Goal: Check status

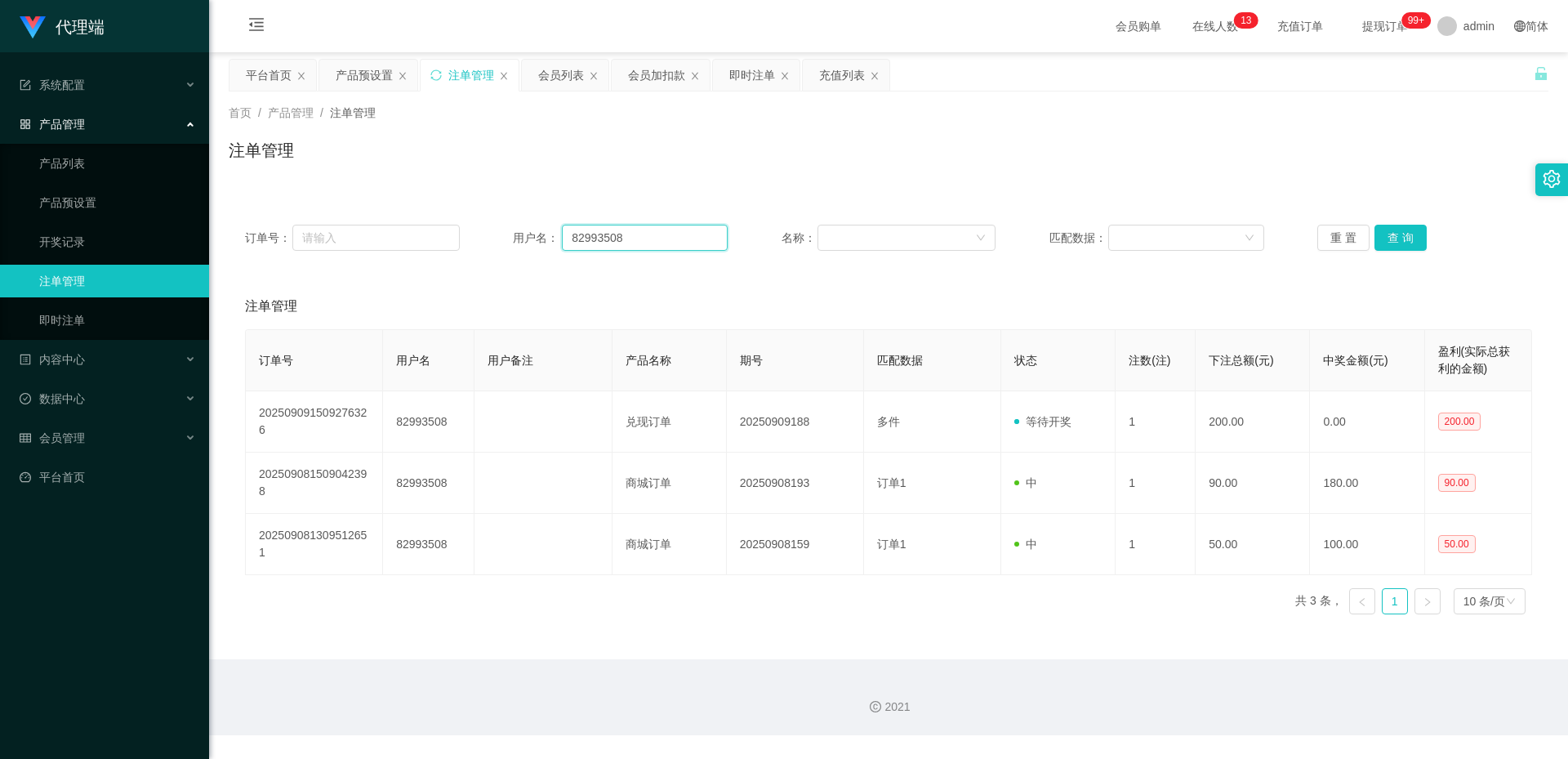
click at [663, 234] on input "82993508" at bounding box center [645, 238] width 166 height 26
click at [1391, 242] on button "查 询" at bounding box center [1400, 238] width 52 height 26
click at [1395, 240] on button "查 询" at bounding box center [1400, 238] width 52 height 26
click at [1395, 240] on div "重 置 查 询" at bounding box center [1425, 238] width 215 height 26
